Goal: Task Accomplishment & Management: Complete application form

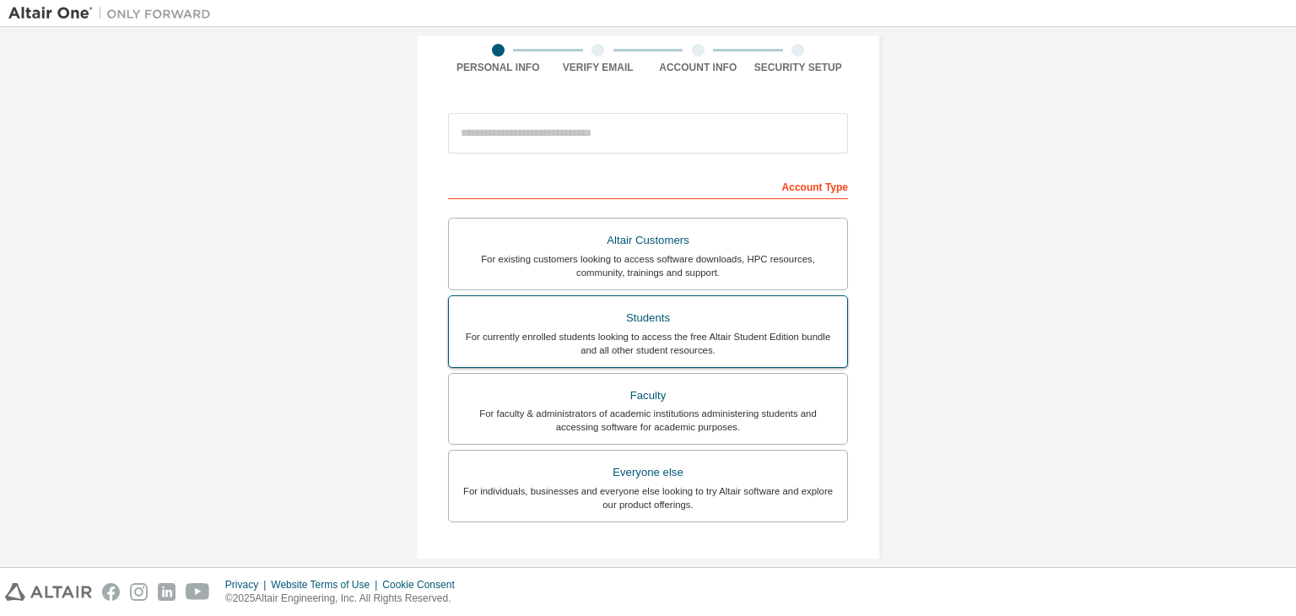
scroll to position [169, 0]
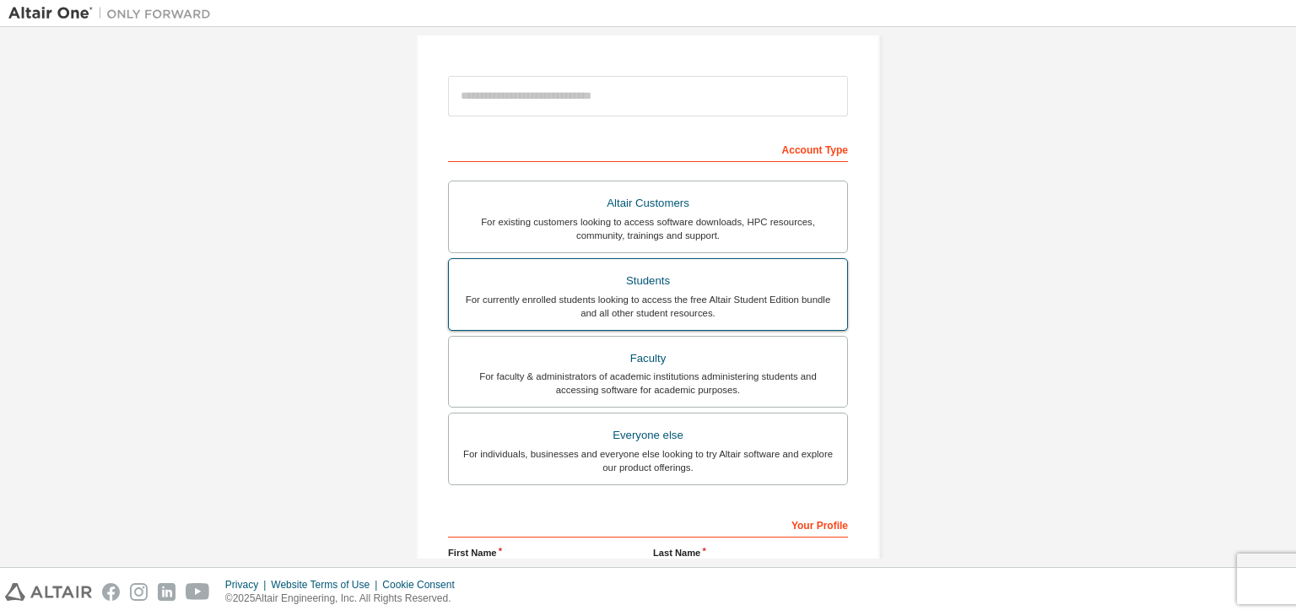
click at [640, 305] on div "For currently enrolled students looking to access the free Altair Student Editi…" at bounding box center [648, 306] width 378 height 27
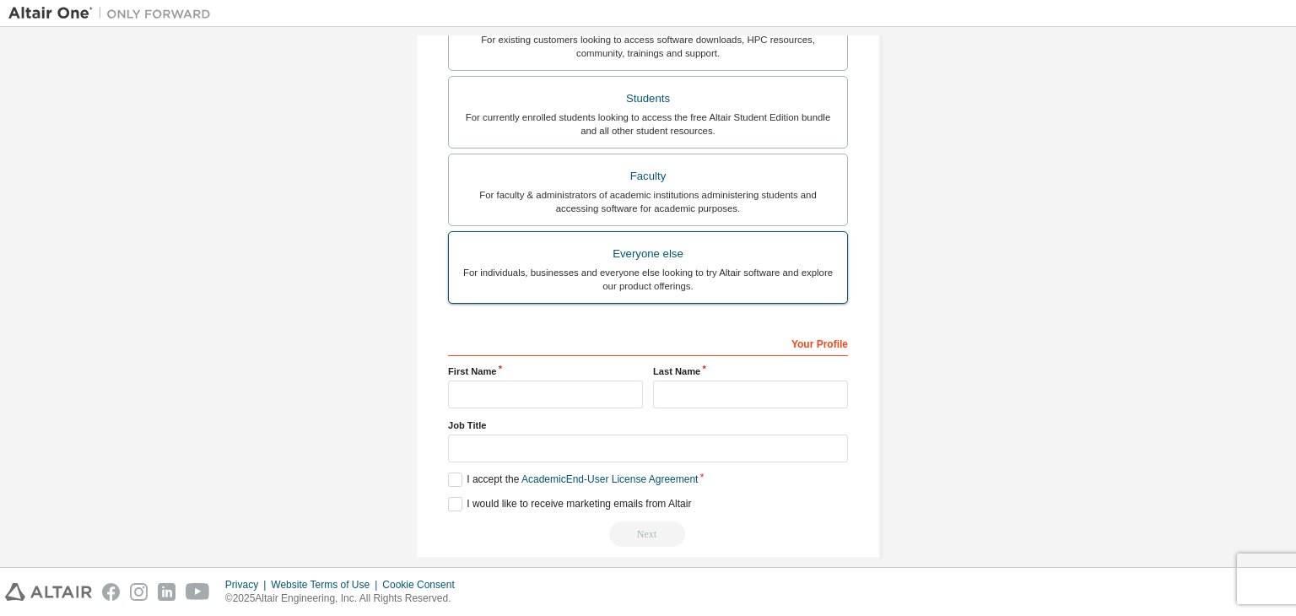
scroll to position [411, 0]
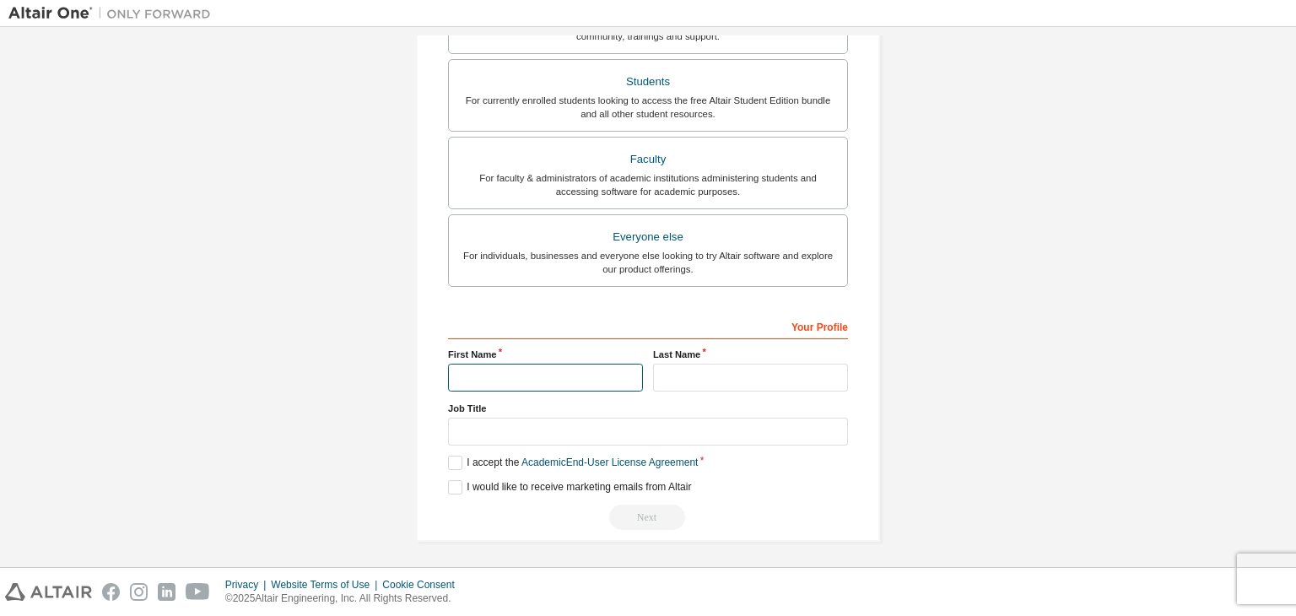
click at [550, 364] on input "text" at bounding box center [545, 378] width 195 height 28
type input "*******"
type input "******"
click at [442, 459] on div "Create an Altair One Account For Free Trials, Licenses, Downloads, Learning & D…" at bounding box center [648, 93] width 464 height 897
click at [448, 460] on label "I accept the Academic End-User License Agreement" at bounding box center [573, 463] width 250 height 14
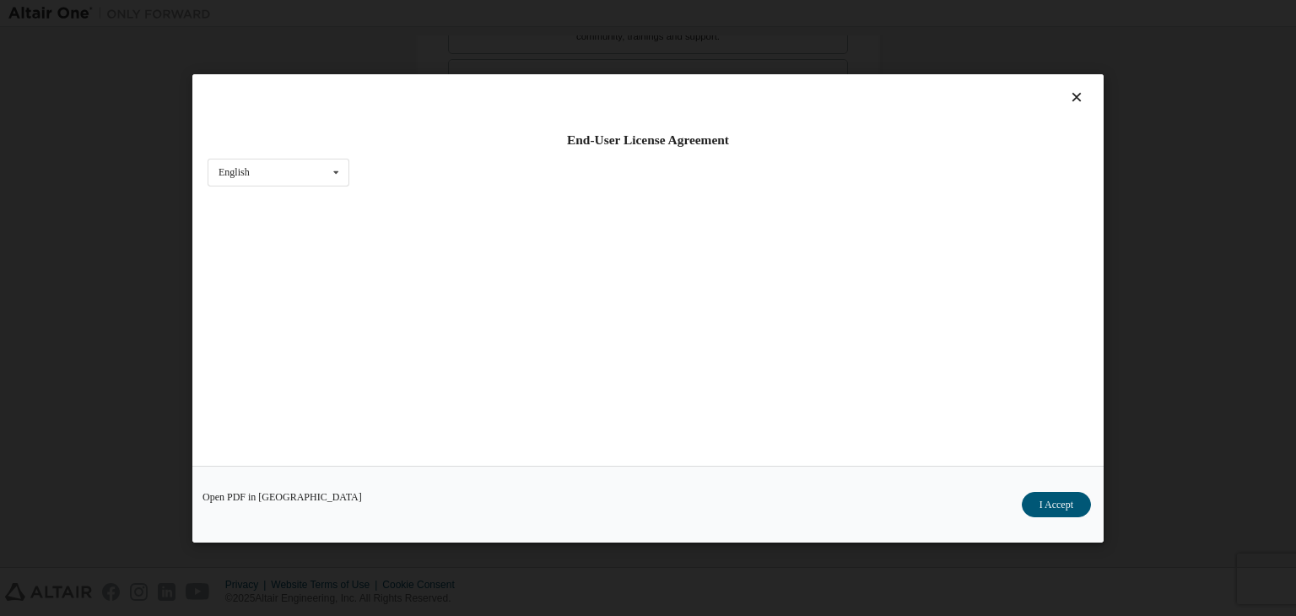
click at [450, 481] on div "Open PDF in New Tab I Accept" at bounding box center [647, 504] width 911 height 77
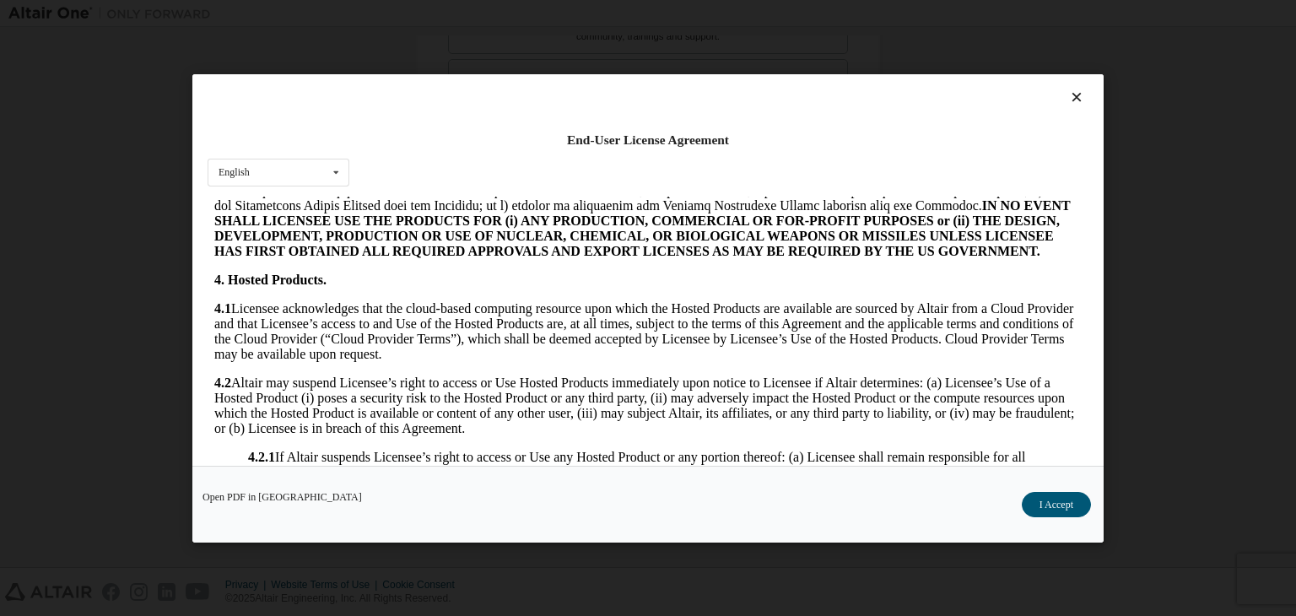
scroll to position [2819, 0]
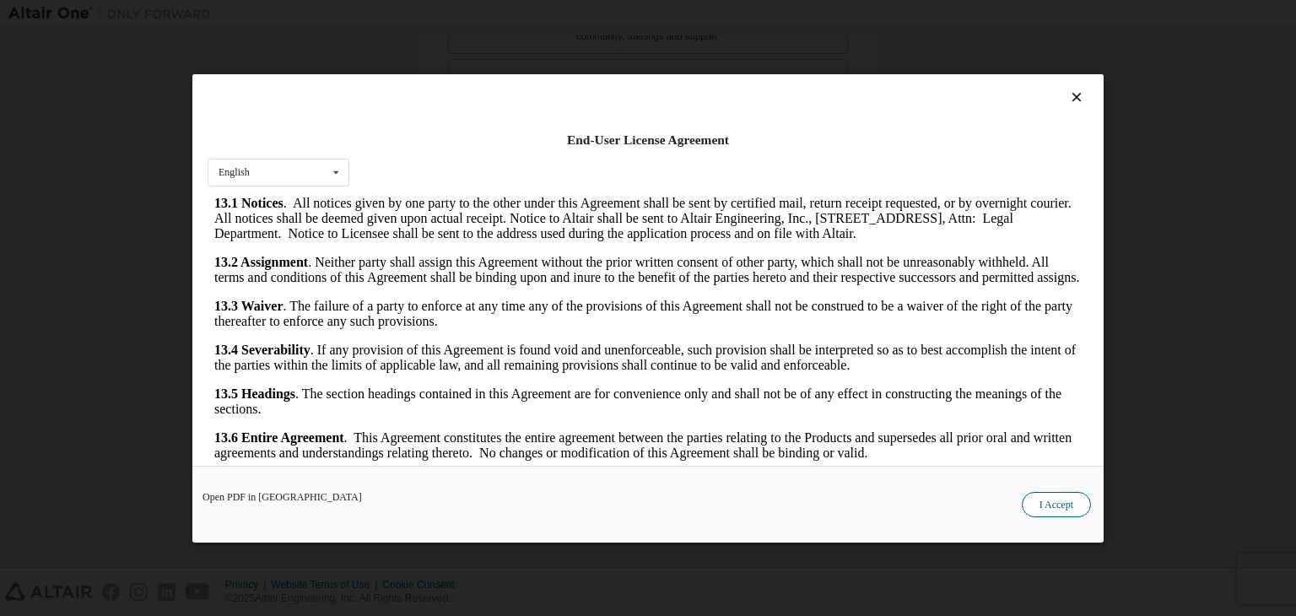
click at [1046, 505] on button "I Accept" at bounding box center [1056, 504] width 69 height 25
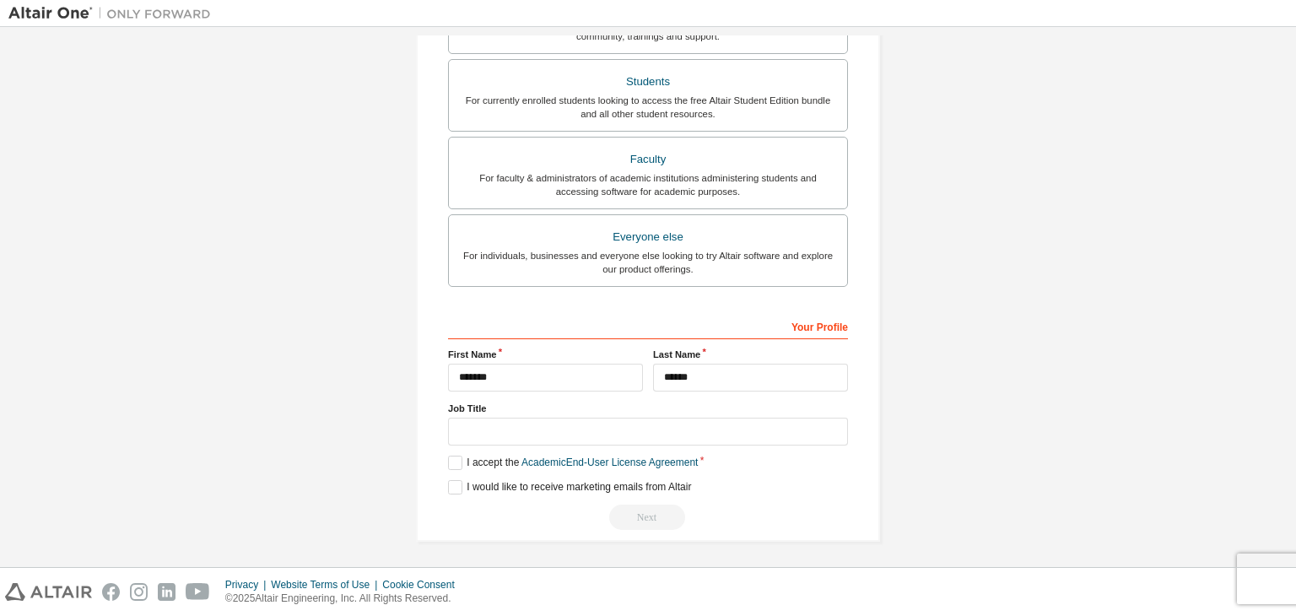
click at [459, 492] on div "**********" at bounding box center [648, 421] width 400 height 219
click at [661, 514] on div "Next" at bounding box center [648, 517] width 400 height 25
click at [586, 418] on input "text" at bounding box center [648, 432] width 400 height 28
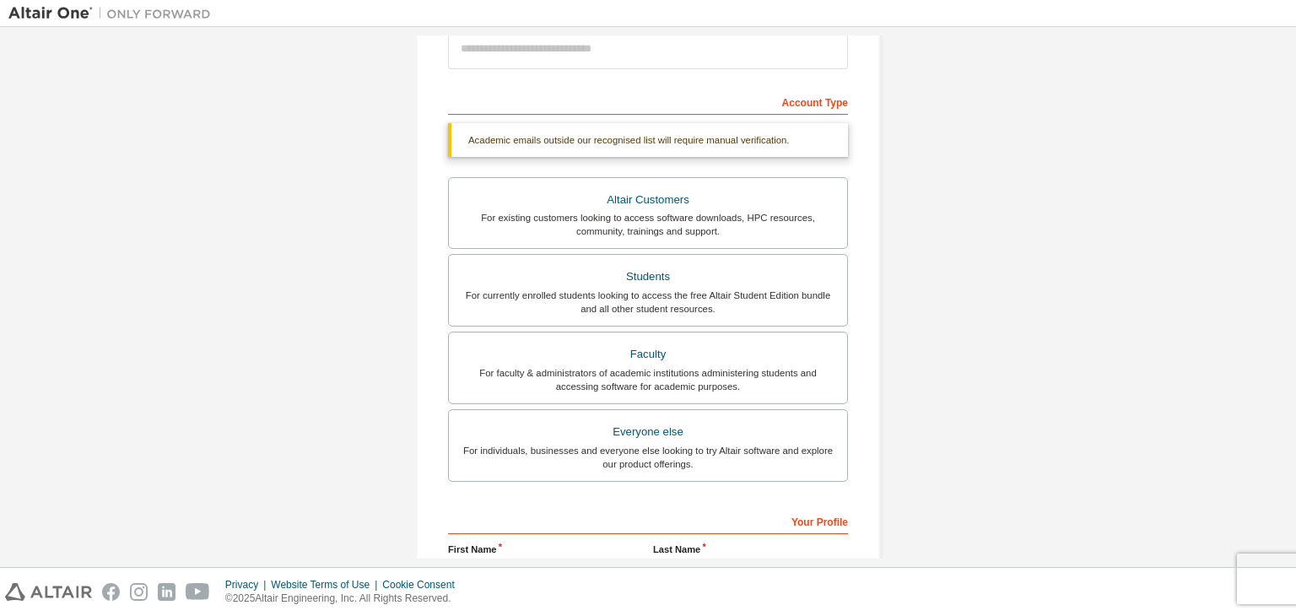
scroll to position [73, 0]
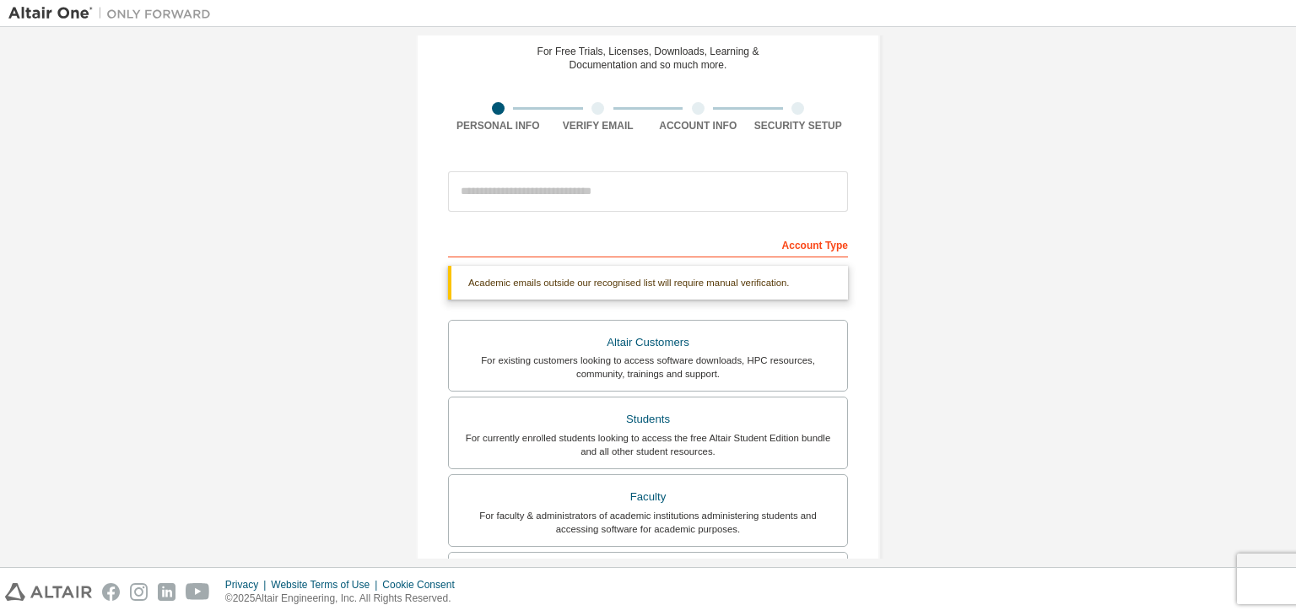
click at [608, 283] on div "Academic emails outside our recognised list will require manual verification." at bounding box center [648, 283] width 400 height 34
click at [551, 182] on input "email" at bounding box center [648, 191] width 400 height 41
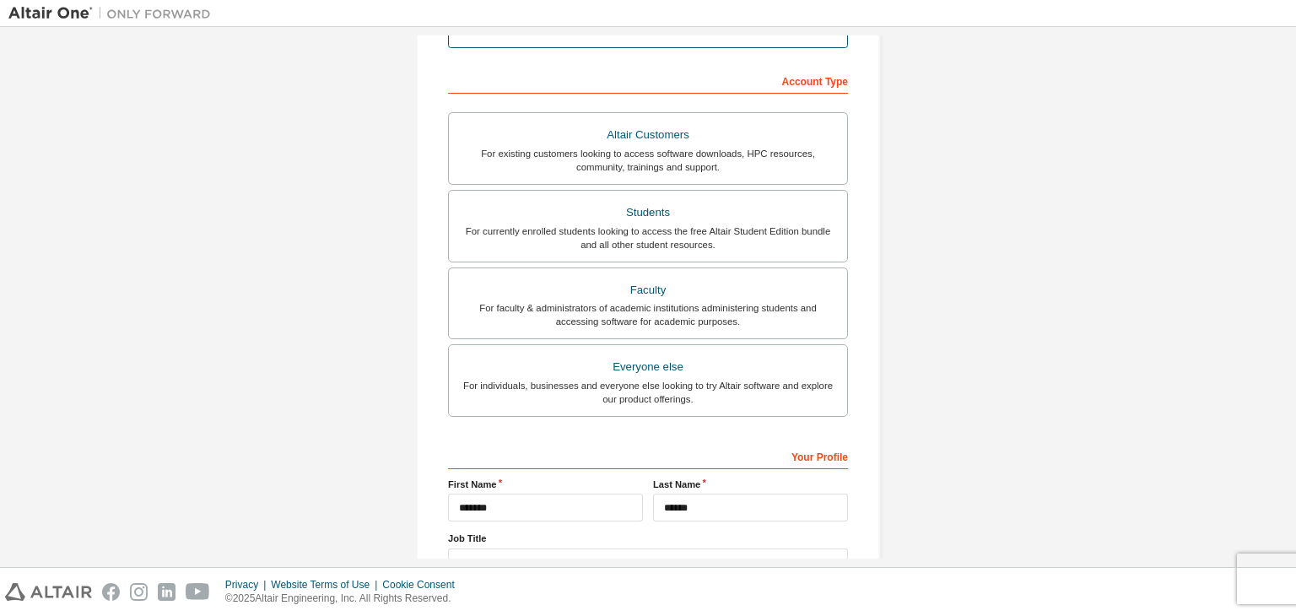
scroll to position [367, 0]
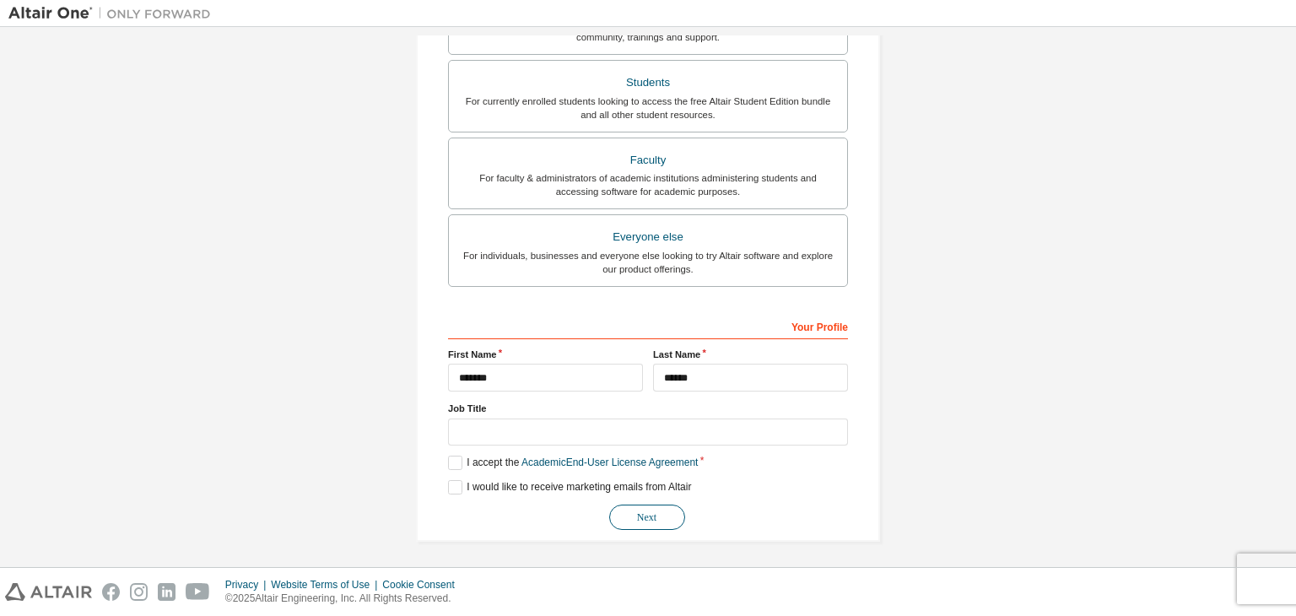
type input "**********"
click at [654, 521] on button "Next" at bounding box center [647, 517] width 76 height 25
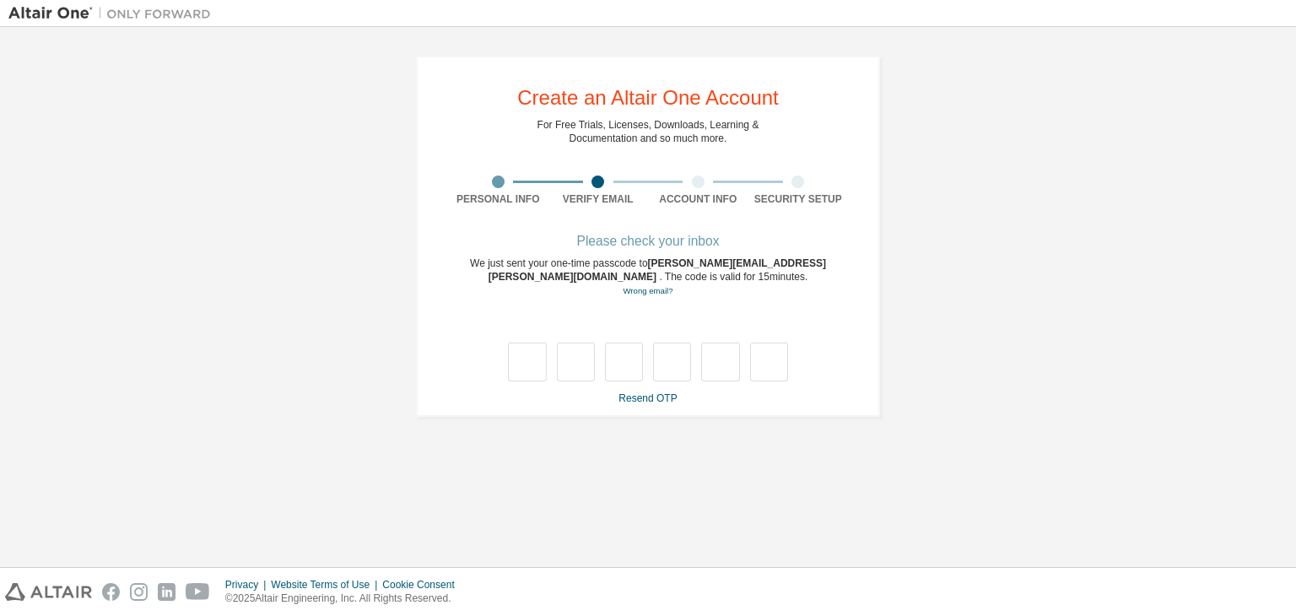
type input "*"
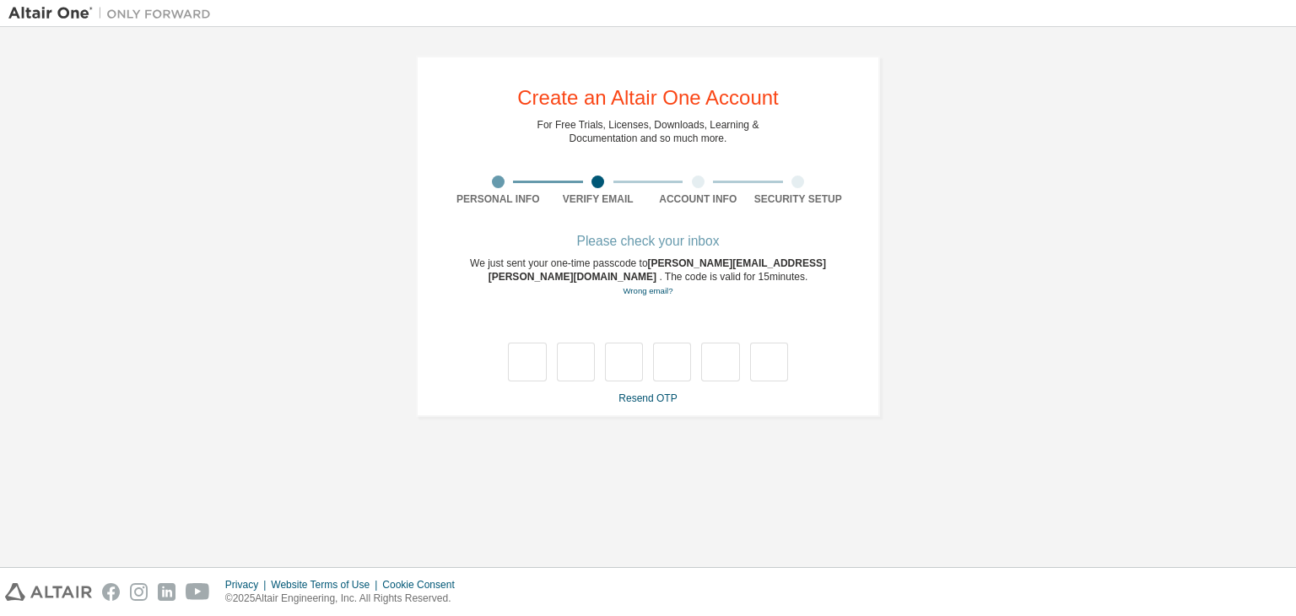
type input "*"
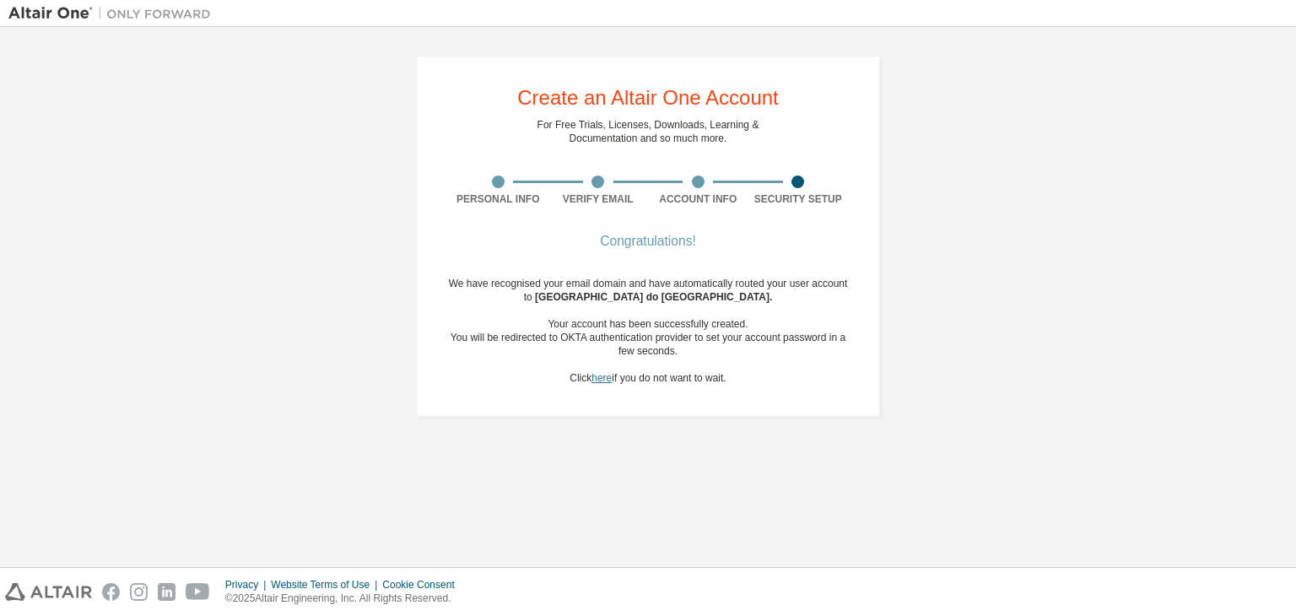
click at [608, 381] on link "here" at bounding box center [602, 378] width 20 height 12
